Goal: Task Accomplishment & Management: Manage account settings

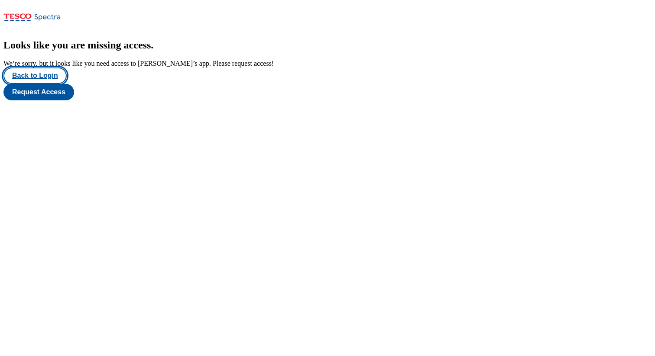
click at [48, 84] on button "Back to Login" at bounding box center [34, 76] width 63 height 16
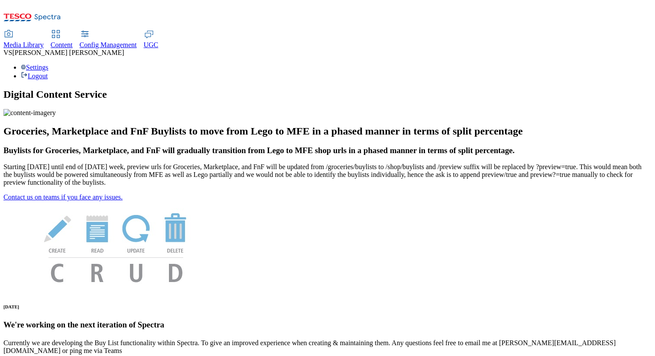
click at [615, 64] on div "Settings Logout" at bounding box center [327, 72] width 648 height 16
click at [48, 64] on link "Settings" at bounding box center [35, 67] width 28 height 7
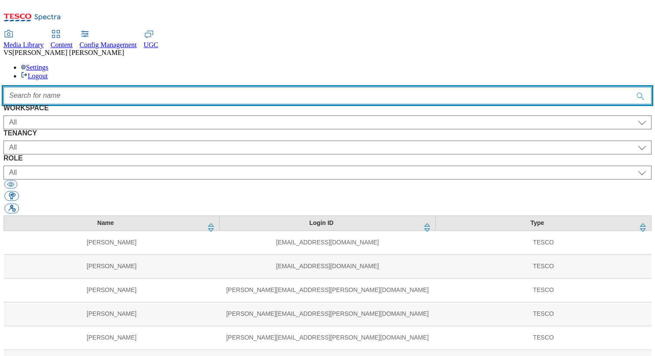
click at [368, 87] on input "Accessible label text" at bounding box center [327, 95] width 648 height 17
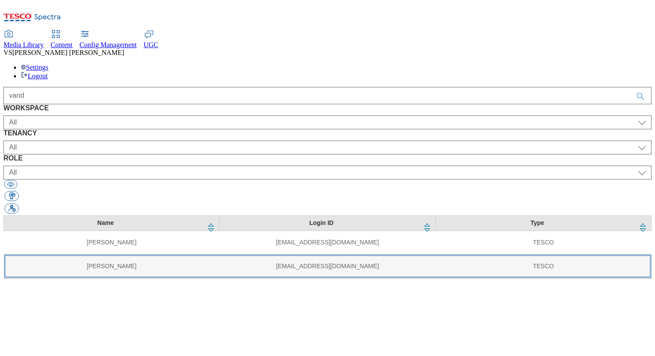
click at [234, 255] on td "vanda.lehnerova@tesco.com" at bounding box center [328, 267] width 216 height 24
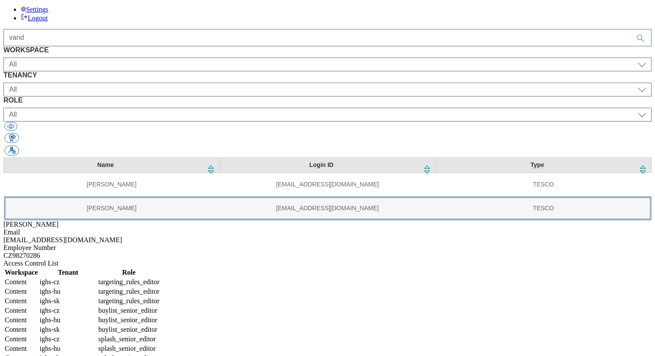
scroll to position [38, 0]
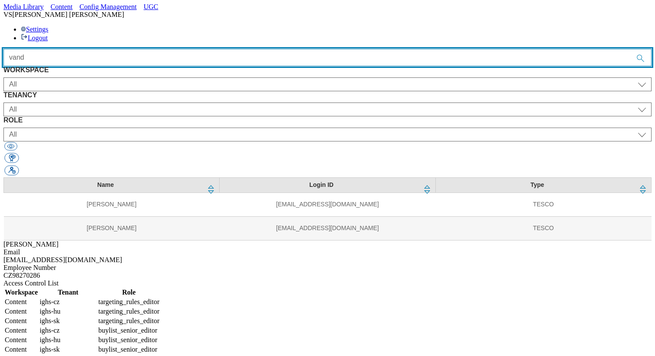
click at [227, 49] on input "vand" at bounding box center [327, 57] width 648 height 17
paste input "manisha"
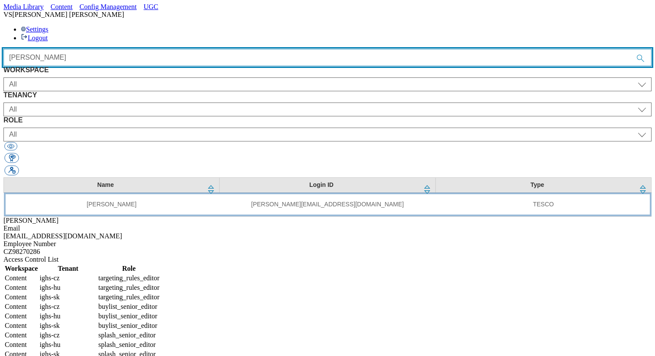
type input "manisha"
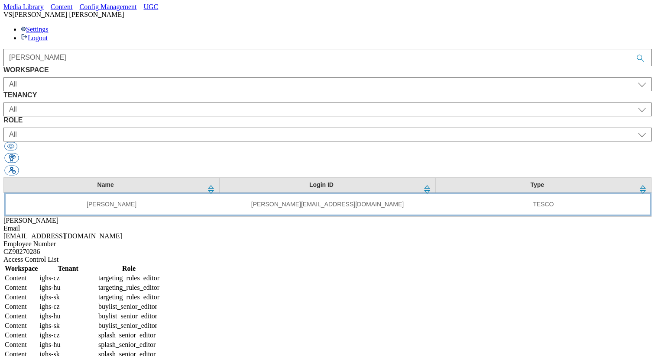
click at [220, 193] on td "manisha.yonghang@tesco.com" at bounding box center [328, 205] width 216 height 24
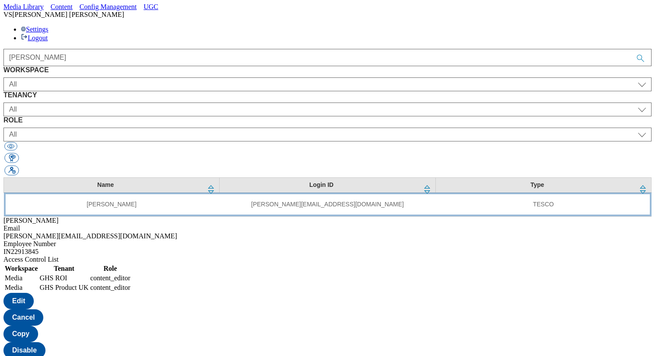
scroll to position [0, 0]
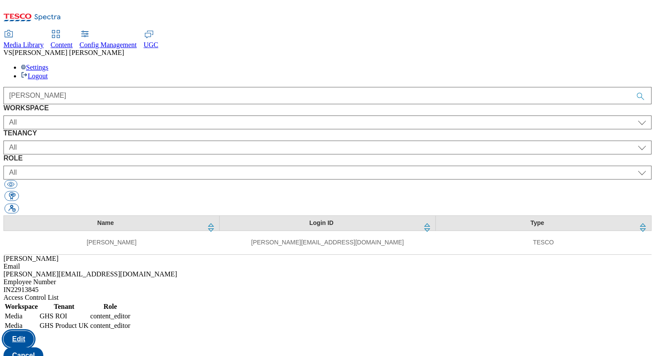
click at [34, 331] on button "Edit" at bounding box center [18, 339] width 30 height 16
select select "Media"
select select "flare-ghs-roi"
select select "content_editor"
select select "Media"
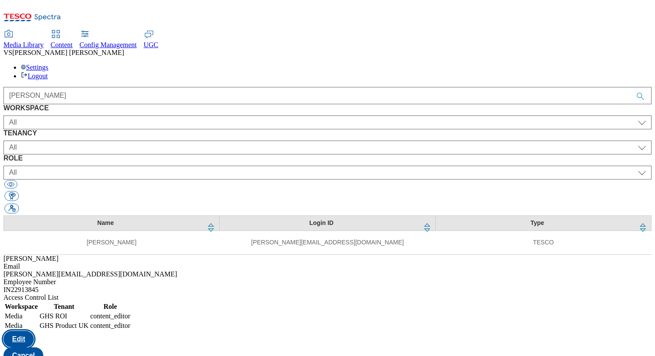
select select "flare-ghs"
select select "content_editor"
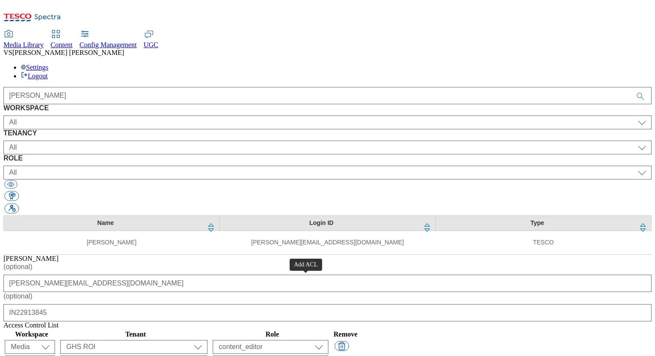
select select "flare-email-mktg"
click at [55, 340] on select "Content Media Spectra UGC Config" at bounding box center [30, 347] width 50 height 14
select select "Media"
click at [55, 340] on select "Content Media Spectra UGC Config" at bounding box center [30, 347] width 50 height 14
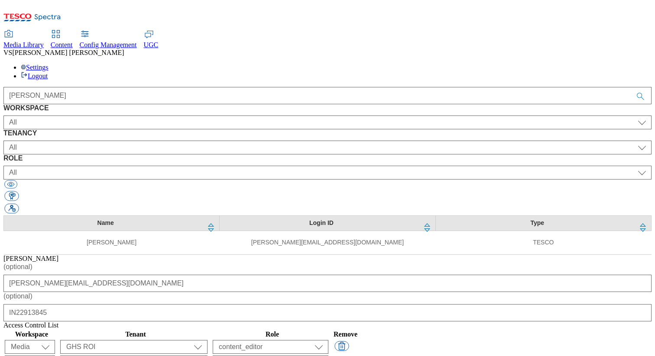
click at [207, 340] on select "ALL All all Clubcard Boost UK Clubcard Marketing Clubcard ROI clubcard-boost-uk…" at bounding box center [133, 347] width 147 height 14
select select "flare-ighs-ce-mktg"
click at [207, 340] on select "ALL All all Clubcard Boost UK Clubcard Marketing Clubcard ROI clubcard-boost-uk…" at bounding box center [133, 347] width 147 height 14
click at [328, 340] on select "content_designer content_editor content_read developer guest media_admin modera…" at bounding box center [271, 347] width 116 height 14
select select "content_editor"
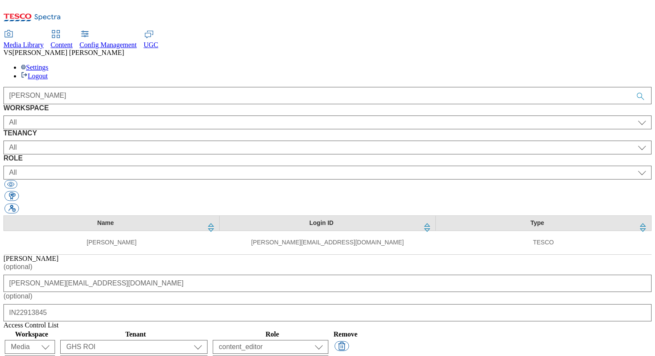
click at [328, 340] on select "content_designer content_editor content_read developer guest media_admin modera…" at bounding box center [271, 347] width 116 height 14
click at [455, 322] on div "Access Control List" at bounding box center [327, 326] width 648 height 8
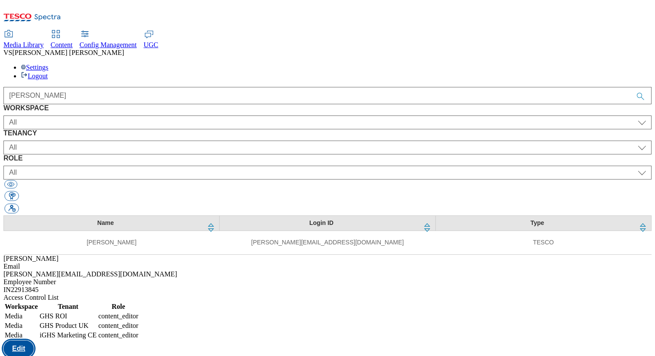
click at [34, 341] on button "Edit" at bounding box center [18, 349] width 30 height 16
select select "Media"
select select "flare-ghs-roi"
select select "content_editor"
select select "Media"
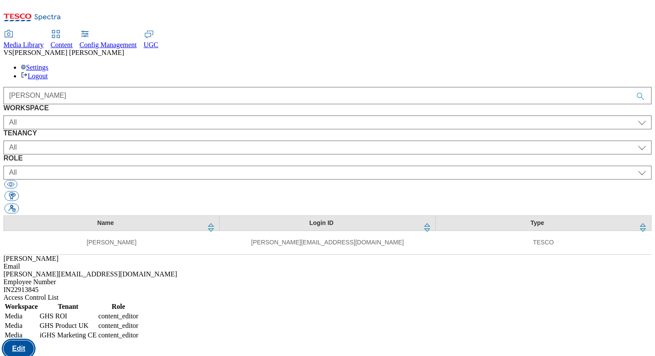
select select "flare-ghs"
select select "content_editor"
select select "Media"
select select "flare-ighs-ce-mktg"
select select "content_editor"
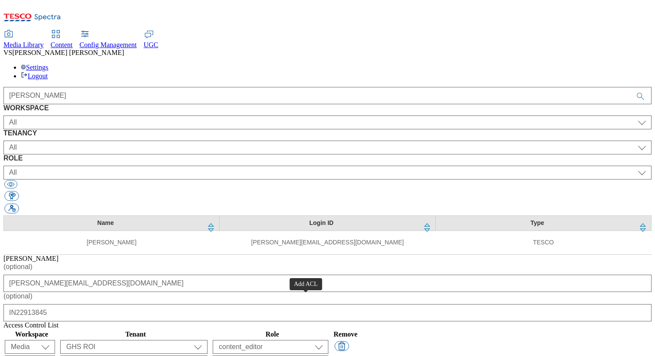
select select "flare-email-mktg"
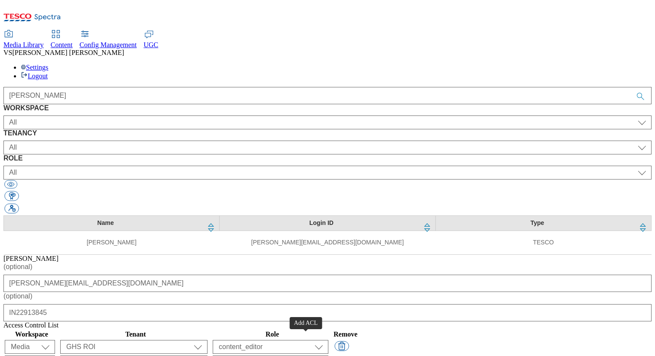
select select "flare-email-mktg"
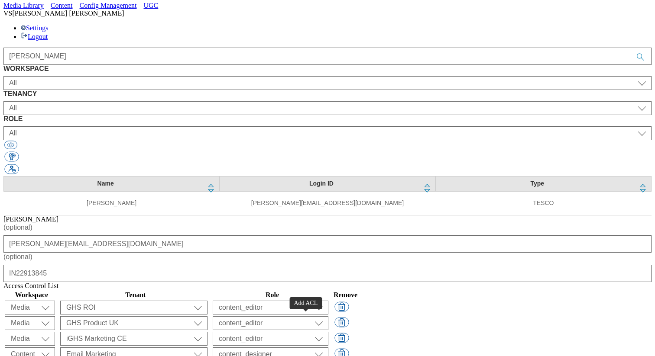
select select "flare-email-mktg"
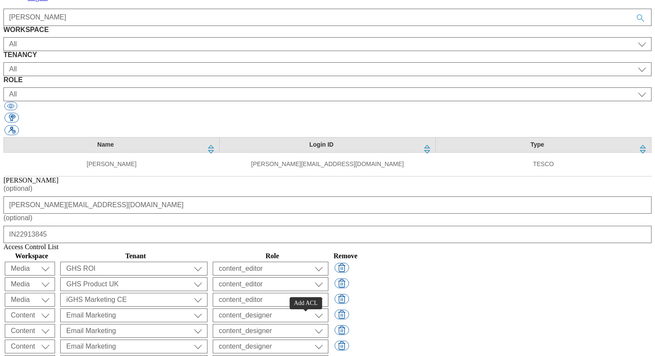
select select "flare-email-mktg"
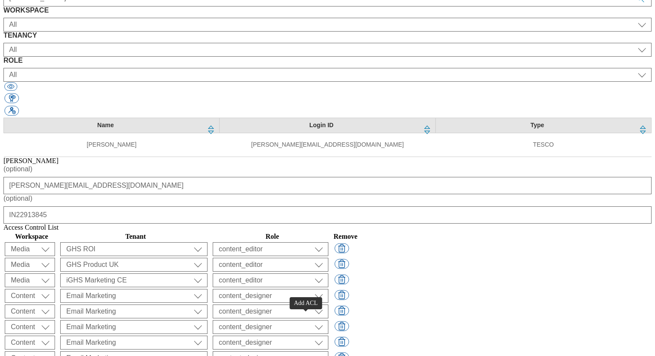
select select "flare-email-mktg"
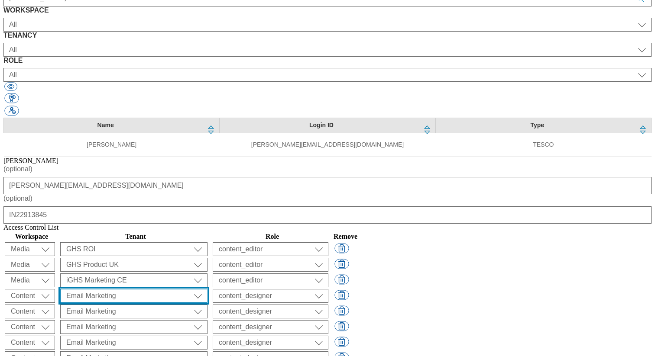
click at [207, 242] on select "ALL All all Clubcard Boost UK Clubcard Marketing Clubcard ROI clubcard-boost-uk…" at bounding box center [133, 249] width 147 height 14
select select "ighs-hu"
click at [207, 242] on select "ALL All all Clubcard Boost UK Clubcard Marketing Clubcard ROI clubcard-boost-uk…" at bounding box center [133, 249] width 147 height 14
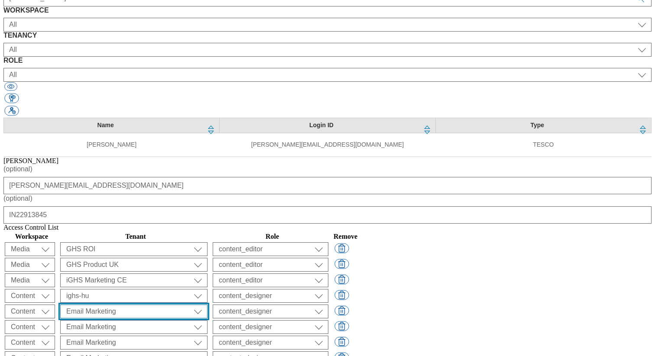
click at [207, 242] on select "ALL All all Clubcard Boost UK Clubcard Marketing Clubcard ROI clubcard-boost-uk…" at bounding box center [133, 249] width 147 height 14
select select "ighs-sk"
click at [207, 242] on select "ALL All all Clubcard Boost UK Clubcard Marketing Clubcard ROI clubcard-boost-uk…" at bounding box center [133, 249] width 147 height 14
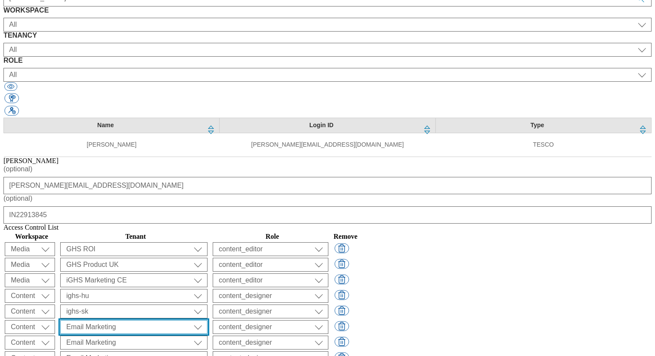
click at [207, 242] on select "ALL All all Clubcard Boost UK Clubcard Marketing Clubcard ROI clubcard-boost-uk…" at bounding box center [133, 249] width 147 height 14
select select "ighs-cz"
click at [207, 242] on select "ALL All all Clubcard Boost UK Clubcard Marketing Clubcard ROI clubcard-boost-uk…" at bounding box center [133, 249] width 147 height 14
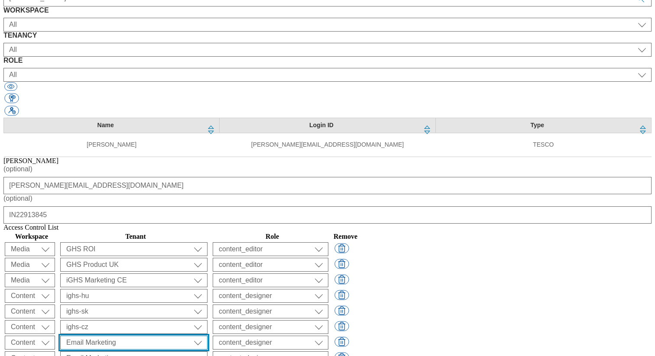
click at [207, 256] on select "ALL All all Clubcard Boost UK Clubcard Marketing Clubcard ROI clubcard-boost-uk…" at bounding box center [133, 249] width 147 height 14
select select "ighs-hu"
click at [207, 255] on select "ALL All all Clubcard Boost UK Clubcard Marketing Clubcard ROI clubcard-boost-uk…" at bounding box center [133, 249] width 147 height 14
click at [207, 256] on select "ALL All all Clubcard Boost UK Clubcard Marketing Clubcard ROI clubcard-boost-uk…" at bounding box center [133, 249] width 147 height 14
select select "ighs-sk"
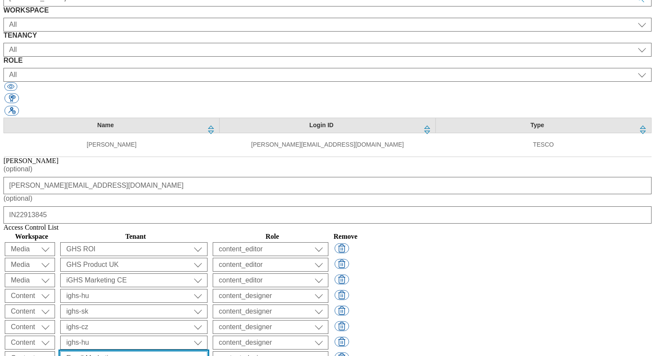
click at [207, 256] on select "ALL All all Clubcard Boost UK Clubcard Marketing Clubcard ROI clubcard-boost-uk…" at bounding box center [133, 249] width 147 height 14
select select "ighs-cz"
click at [207, 256] on select "ALL All all Clubcard Boost UK Clubcard Marketing Clubcard ROI clubcard-boost-uk…" at bounding box center [133, 249] width 147 height 14
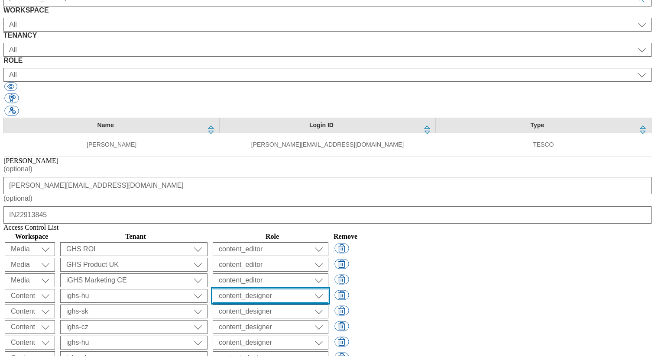
click at [328, 242] on select "content_designer content_editor content_read developer guest media_admin modera…" at bounding box center [271, 249] width 116 height 14
select select "charity_senior_editor"
click at [328, 242] on select "content_designer content_editor content_read developer guest media_admin modera…" at bounding box center [271, 249] width 116 height 14
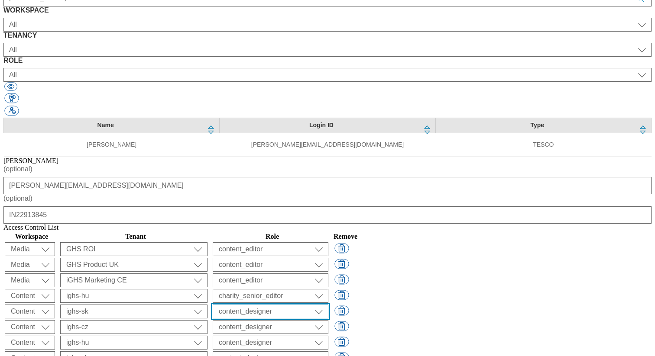
click at [328, 242] on select "content_designer content_editor content_read developer guest media_admin modera…" at bounding box center [271, 249] width 116 height 14
select select "charity_senior_editor"
click at [328, 242] on select "content_designer content_editor content_read developer guest media_admin modera…" at bounding box center [271, 249] width 116 height 14
click at [328, 248] on select "content_designer content_editor content_read developer guest media_admin modera…" at bounding box center [271, 249] width 116 height 14
select select "charity_senior_editor"
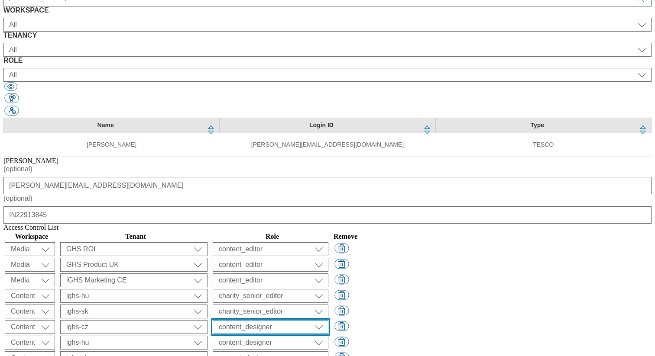
click at [328, 242] on select "content_designer content_editor content_read developer guest media_admin modera…" at bounding box center [271, 249] width 116 height 14
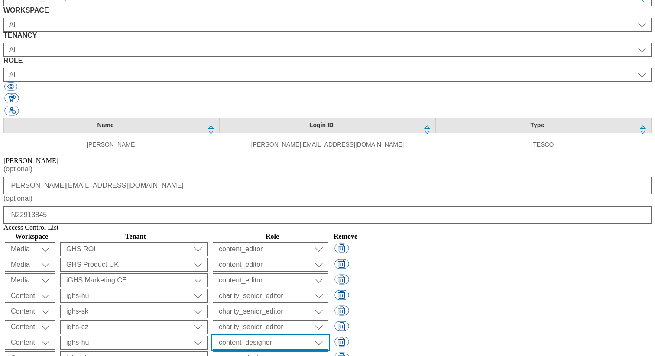
click at [328, 256] on select "content_designer content_editor content_read developer guest media_admin modera…" at bounding box center [271, 249] width 116 height 14
select select "charity_senior_editor"
click at [328, 255] on select "content_designer content_editor content_read developer guest media_admin modera…" at bounding box center [271, 249] width 116 height 14
click at [328, 256] on select "content_designer content_editor content_read developer guest media_admin modera…" at bounding box center [271, 249] width 116 height 14
select select "charity_senior_editor"
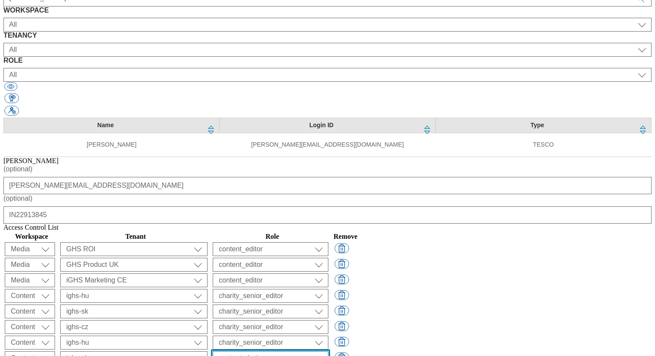
click at [328, 256] on select "content_designer content_editor content_read developer guest media_admin modera…" at bounding box center [271, 249] width 116 height 14
select select "article_senior_editor"
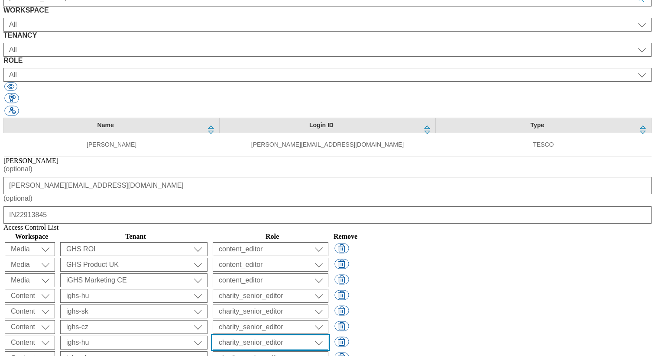
click at [328, 255] on select "content_designer content_editor content_read developer guest media_admin modera…" at bounding box center [271, 249] width 116 height 14
click at [328, 256] on select "content_designer content_editor content_read developer guest media_admin modera…" at bounding box center [271, 249] width 116 height 14
select select "article_senior_editor"
click at [328, 256] on select "content_designer content_editor content_read developer guest media_admin modera…" at bounding box center [271, 249] width 116 height 14
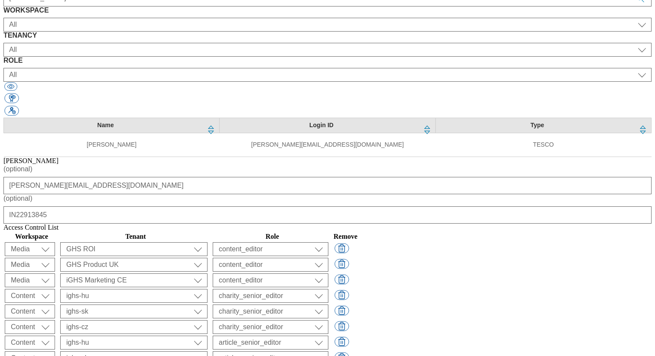
click at [328, 256] on select "content_designer content_editor content_read developer guest media_admin modera…" at bounding box center [271, 249] width 116 height 14
select select "article_senior_editor"
click at [328, 256] on select "content_designer content_editor content_read developer guest media_admin modera…" at bounding box center [271, 249] width 116 height 14
click at [328, 242] on select "content_designer content_editor content_read developer guest media_admin modera…" at bounding box center [271, 249] width 116 height 14
select select "splash_senior_editor"
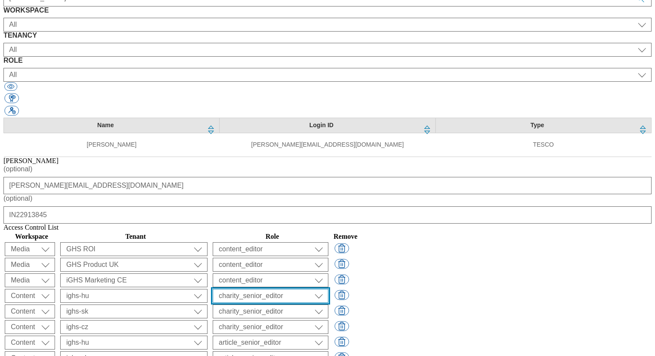
click at [328, 242] on select "content_designer content_editor content_read developer guest media_admin modera…" at bounding box center [271, 249] width 116 height 14
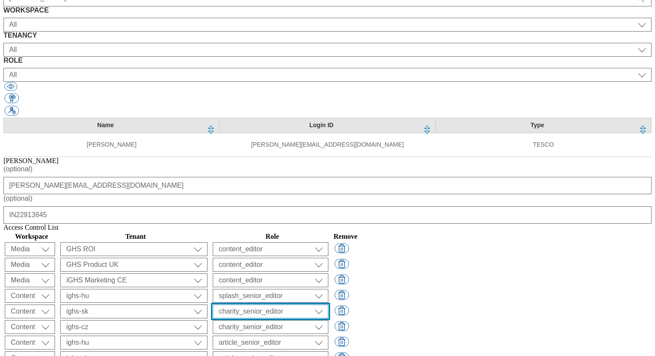
click at [328, 242] on select "content_designer content_editor content_read developer guest media_admin modera…" at bounding box center [271, 249] width 116 height 14
select select "splash_senior_editor"
click at [328, 242] on select "content_designer content_editor content_read developer guest media_admin modera…" at bounding box center [271, 249] width 116 height 14
click at [328, 245] on select "content_designer content_editor content_read developer guest media_admin modera…" at bounding box center [271, 249] width 116 height 14
select select "splash_senior_editor"
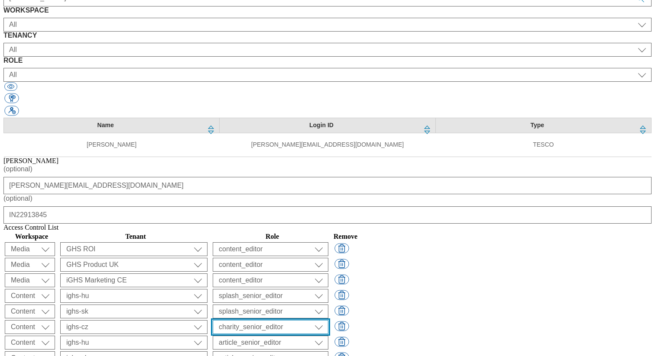
click at [328, 242] on select "content_designer content_editor content_read developer guest media_admin modera…" at bounding box center [271, 249] width 116 height 14
select select "flare-email-mktg"
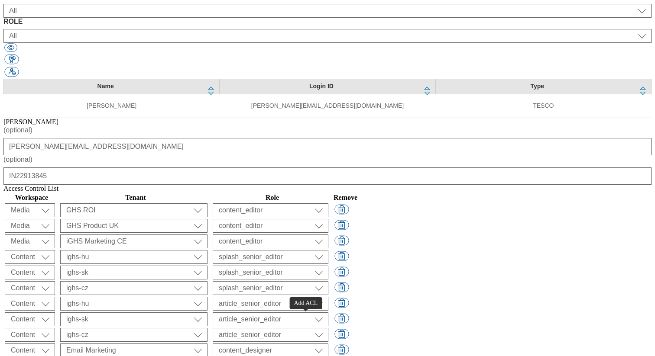
select select "flare-email-mktg"
click at [207, 217] on select "ALL All all Clubcard Boost UK Clubcard Marketing Clubcard ROI clubcard-boost-uk…" at bounding box center [133, 210] width 147 height 14
select select "ighs-hu"
click at [207, 217] on select "ALL All all Clubcard Boost UK Clubcard Marketing Clubcard ROI clubcard-boost-uk…" at bounding box center [133, 210] width 147 height 14
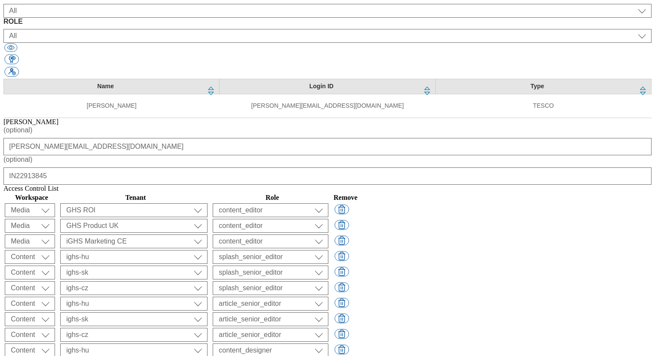
click at [207, 217] on select "ALL All all Clubcard Boost UK Clubcard Marketing Clubcard ROI clubcard-boost-uk…" at bounding box center [133, 210] width 147 height 14
select select "ighs-sk"
click at [207, 217] on select "ALL All all Clubcard Boost UK Clubcard Marketing Clubcard ROI clubcard-boost-uk…" at bounding box center [133, 210] width 147 height 14
select select "ighs-cz"
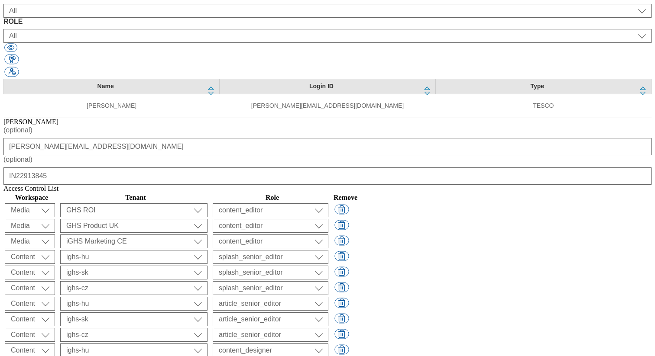
click at [207, 217] on select "ALL All all Clubcard Boost UK Clubcard Marketing Clubcard ROI clubcard-boost-uk…" at bounding box center [133, 210] width 147 height 14
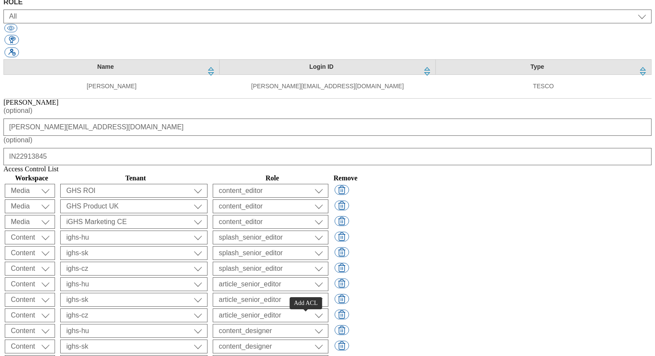
select select "flare-email-mktg"
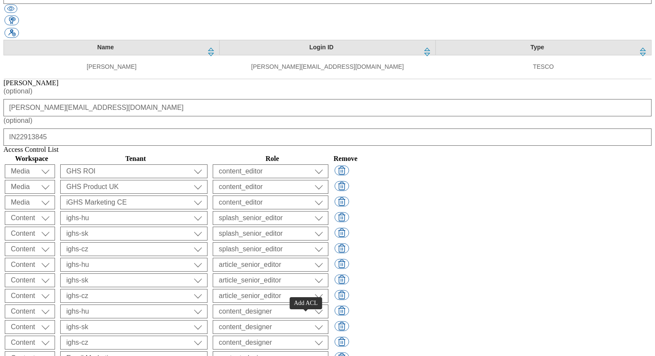
select select "flare-email-mktg"
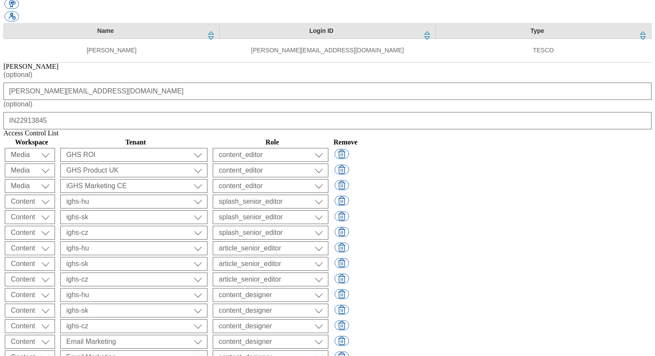
scroll to position [195, 0]
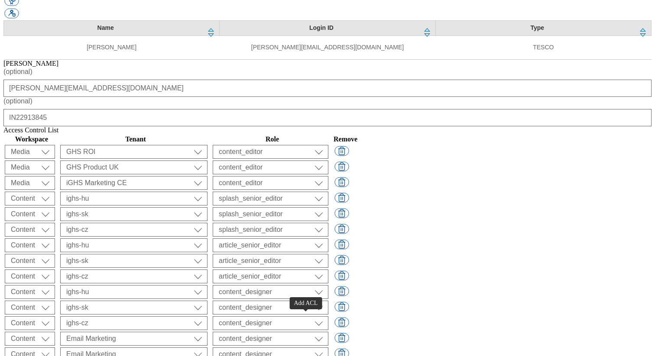
select select "flare-email-mktg"
click at [55, 159] on select "Content Media Spectra UGC Config" at bounding box center [30, 152] width 50 height 14
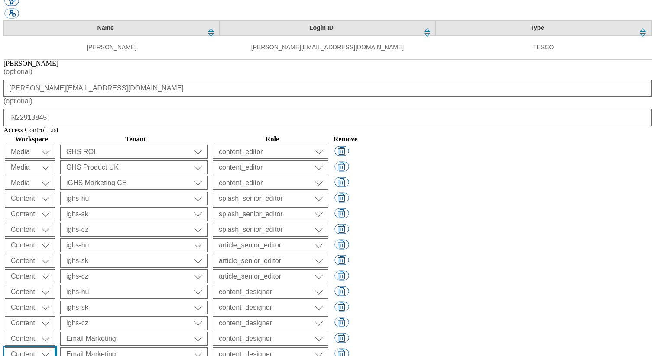
click at [55, 159] on select "Content Media Spectra UGC Config" at bounding box center [30, 152] width 50 height 14
click at [207, 159] on select "ALL All all Clubcard Boost UK Clubcard Marketing Clubcard ROI clubcard-boost-uk…" at bounding box center [133, 152] width 147 height 14
select select "ighs-cz"
click at [207, 159] on select "ALL All all Clubcard Boost UK Clubcard Marketing Clubcard ROI clubcard-boost-uk…" at bounding box center [133, 152] width 147 height 14
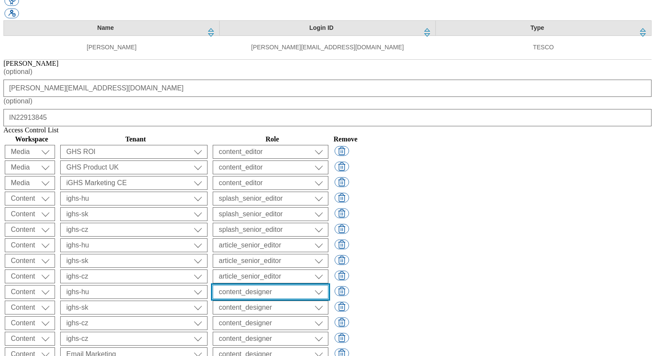
click at [328, 159] on select "content_designer content_editor content_read developer guest media_admin modera…" at bounding box center [271, 152] width 116 height 14
select select "targeting_rules_editor"
click at [328, 159] on select "content_designer content_editor content_read developer guest media_admin modera…" at bounding box center [271, 152] width 116 height 14
select select "targeting_rules_editor"
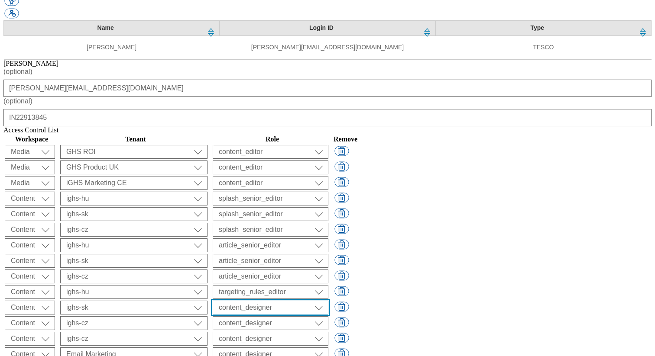
click at [328, 159] on select "content_designer content_editor content_read developer guest media_admin modera…" at bounding box center [271, 152] width 116 height 14
select select "targeting_rules_editor"
click at [328, 159] on select "content_designer content_editor content_read developer guest media_admin modera…" at bounding box center [271, 152] width 116 height 14
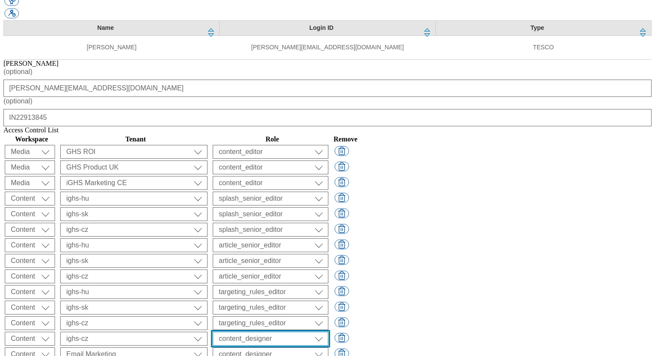
click at [328, 159] on select "content_designer content_editor content_read developer guest media_admin modera…" at bounding box center [271, 152] width 116 height 14
select select "buylist_senior_editor"
click at [328, 159] on select "content_designer content_editor content_read developer guest media_admin modera…" at bounding box center [271, 152] width 116 height 14
select select "buylist_senior_editor"
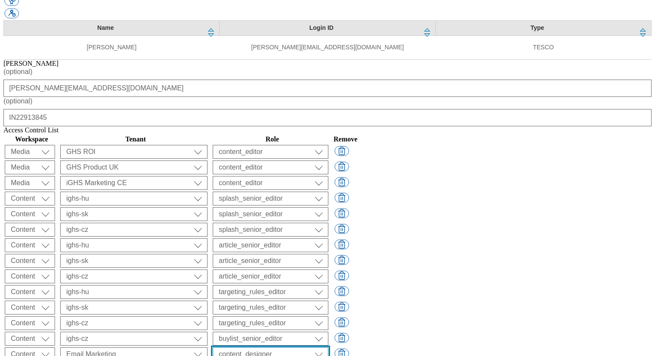
click at [328, 159] on select "content_designer content_editor content_read developer guest media_admin modera…" at bounding box center [271, 152] width 116 height 14
select select "buylist_senior_editor"
click at [328, 159] on select "content_designer content_editor content_read developer guest media_admin modera…" at bounding box center [271, 152] width 116 height 14
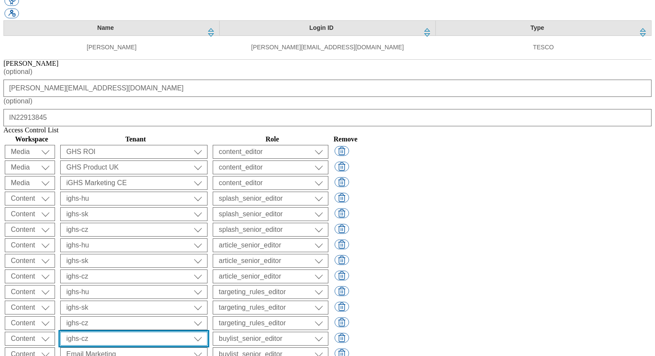
click at [207, 159] on select "ALL All all Clubcard Boost UK Clubcard Marketing Clubcard ROI clubcard-boost-uk…" at bounding box center [133, 152] width 147 height 14
select select "ighs-hu"
click at [207, 159] on select "ALL All all Clubcard Boost UK Clubcard Marketing Clubcard ROI clubcard-boost-uk…" at bounding box center [133, 152] width 147 height 14
select select "ighs-cz"
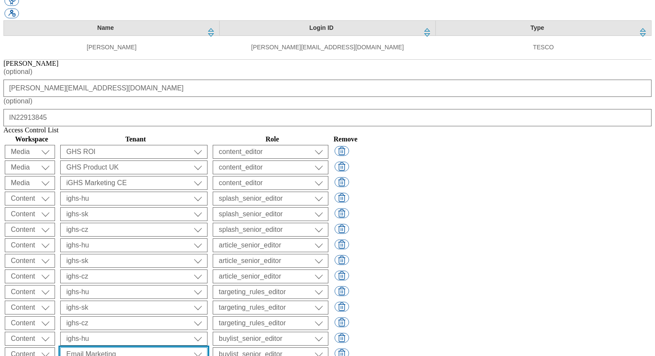
click at [207, 159] on select "ALL All all Clubcard Boost UK Clubcard Marketing Clubcard ROI clubcard-boost-uk…" at bounding box center [133, 152] width 147 height 14
select select "ighs-sk"
click at [207, 159] on select "ALL All all Clubcard Boost UK Clubcard Marketing Clubcard ROI clubcard-boost-uk…" at bounding box center [133, 152] width 147 height 14
